Goal: Obtain resource: Download file/media

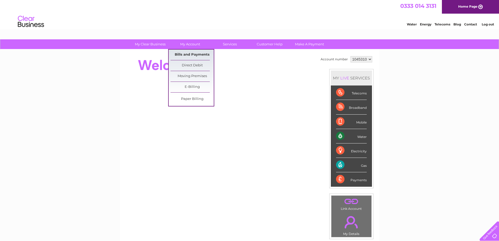
click at [182, 53] on link "Bills and Payments" at bounding box center [192, 55] width 43 height 10
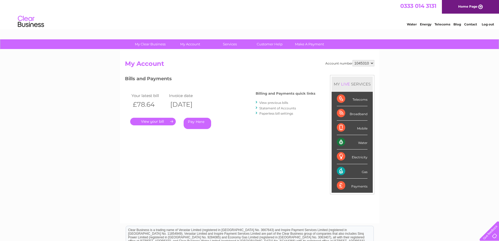
click at [159, 119] on link "." at bounding box center [153, 122] width 46 height 8
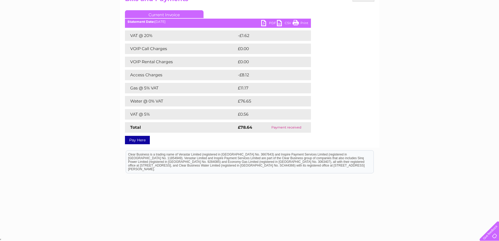
scroll to position [39, 0]
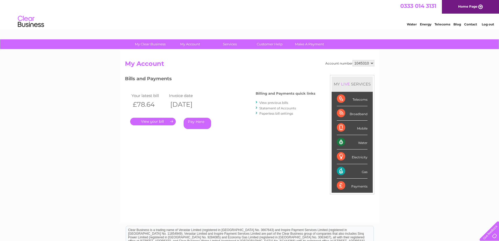
click at [268, 102] on link "View previous bills" at bounding box center [273, 103] width 29 height 4
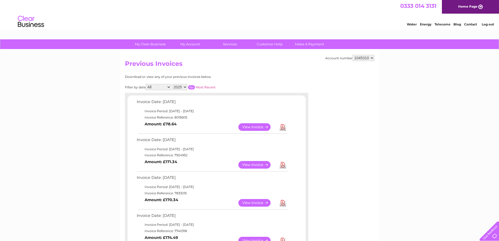
scroll to position [52, 0]
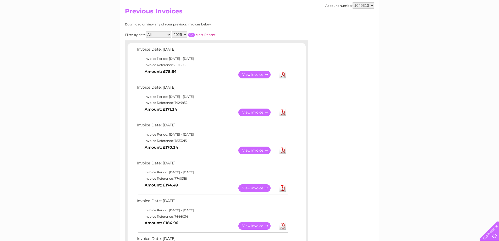
click at [262, 113] on link "View" at bounding box center [257, 112] width 39 height 8
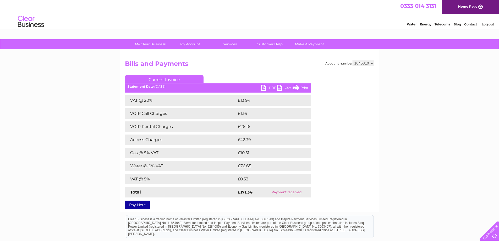
click at [262, 86] on link "PDF" at bounding box center [269, 89] width 16 height 8
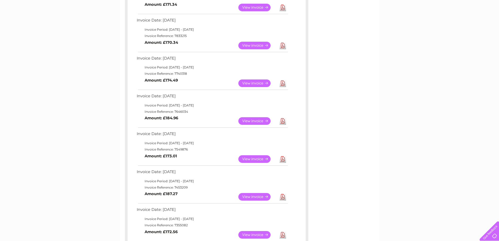
scroll to position [183, 0]
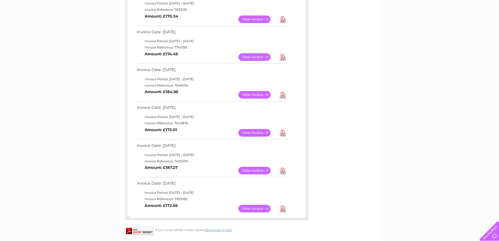
click at [249, 170] on link "View" at bounding box center [257, 171] width 39 height 8
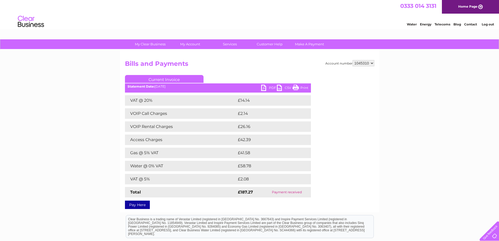
click at [271, 86] on link "PDF" at bounding box center [269, 89] width 16 height 8
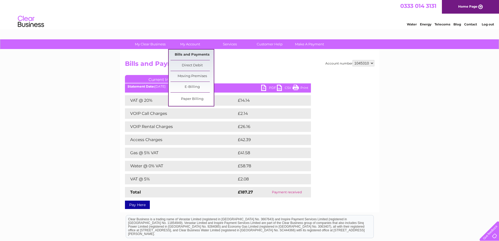
click at [188, 53] on link "Bills and Payments" at bounding box center [192, 55] width 43 height 10
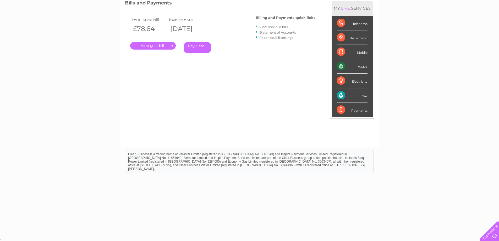
scroll to position [23, 0]
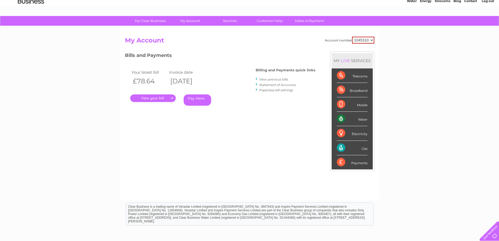
drag, startPoint x: 192, startPoint y: 75, endPoint x: 212, endPoint y: 59, distance: 25.8
click at [212, 59] on h3 "Bills and Payments" at bounding box center [220, 56] width 190 height 9
click at [268, 83] on link "Statement of Accounts" at bounding box center [277, 85] width 37 height 4
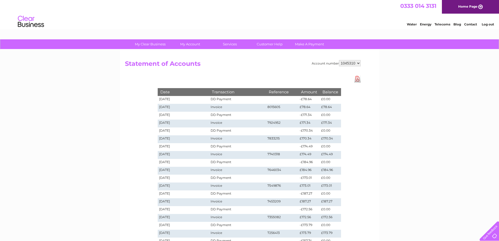
scroll to position [119, 0]
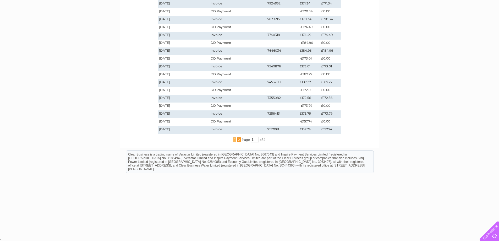
click at [238, 139] on span "2" at bounding box center [239, 139] width 4 height 5
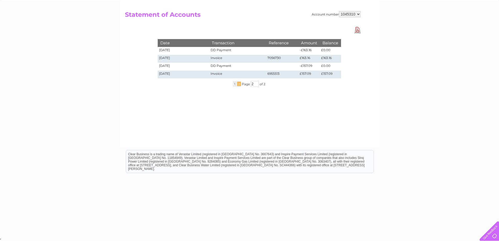
drag, startPoint x: 238, startPoint y: 286, endPoint x: 248, endPoint y: 149, distance: 137.9
click at [248, 149] on html "Clear Business is a trading name of Verastar Limited (registered in [GEOGRAPHIC…" at bounding box center [249, 164] width 499 height 34
click at [238, 84] on span "2" at bounding box center [239, 83] width 4 height 5
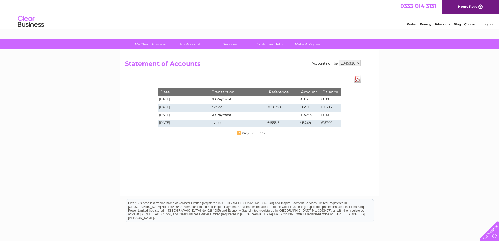
click at [358, 63] on select "1045310" at bounding box center [350, 63] width 22 height 6
